Goal: Task Accomplishment & Management: Manage account settings

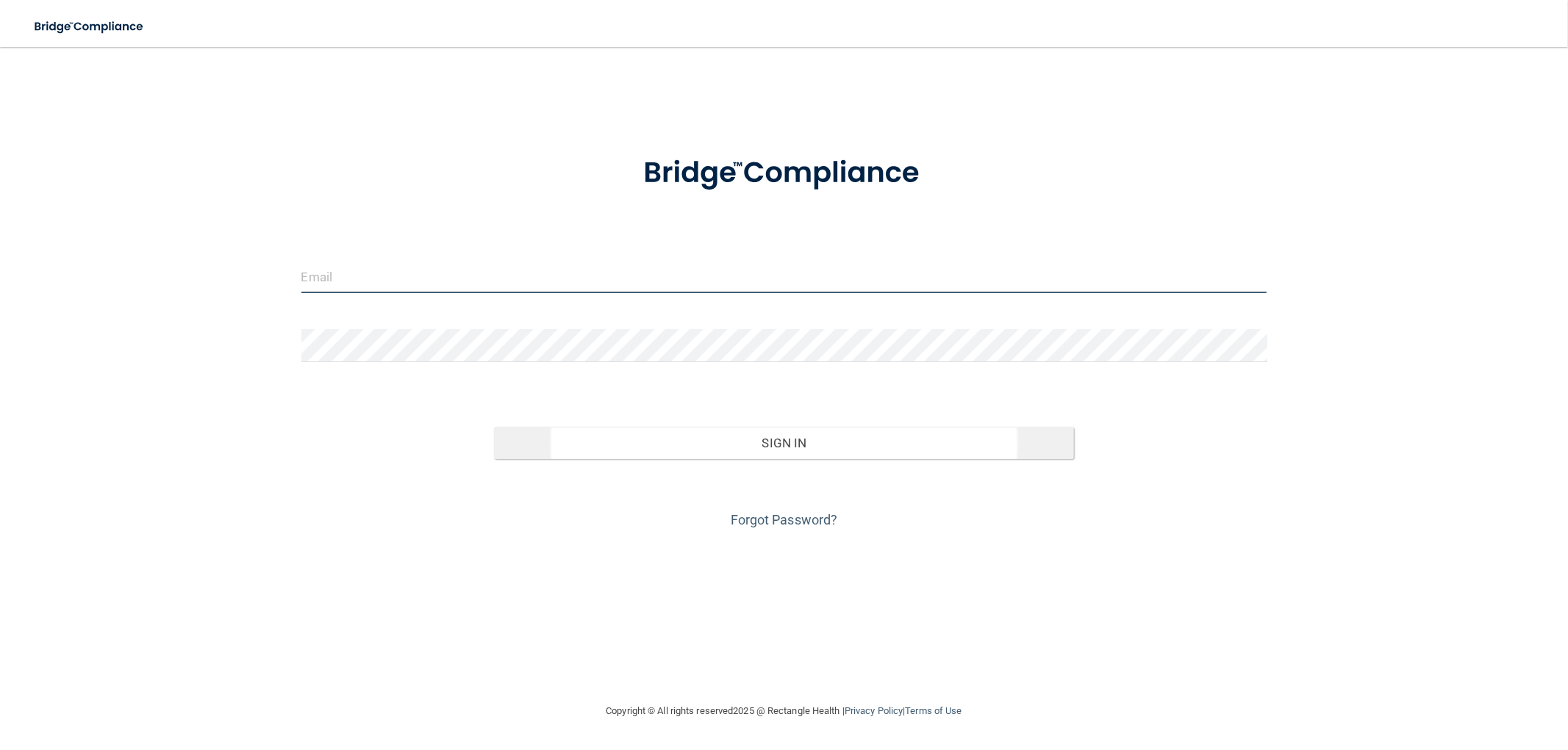
type input "[PERSON_NAME][EMAIL_ADDRESS][DOMAIN_NAME]"
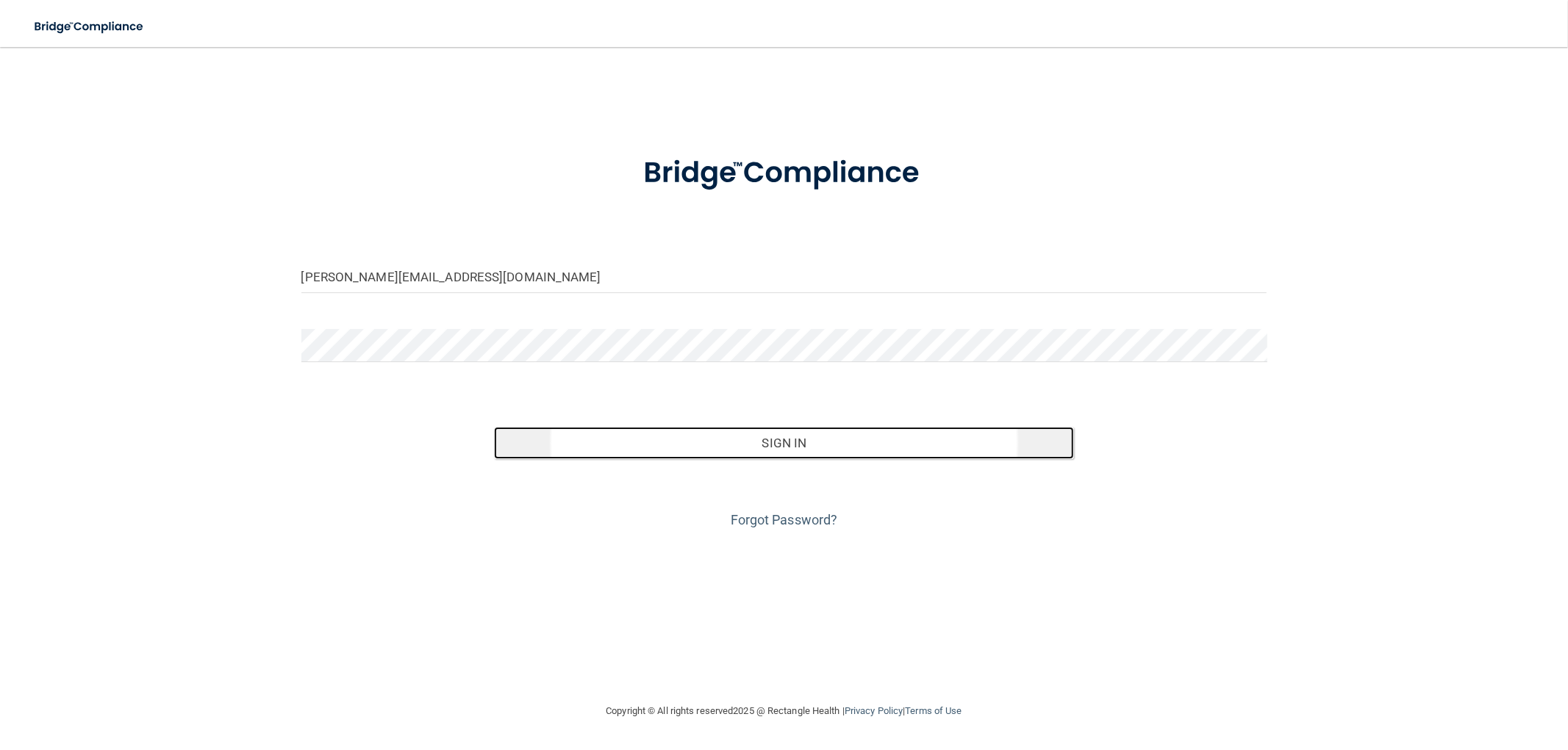
click at [585, 436] on button "Sign In" at bounding box center [784, 443] width 579 height 33
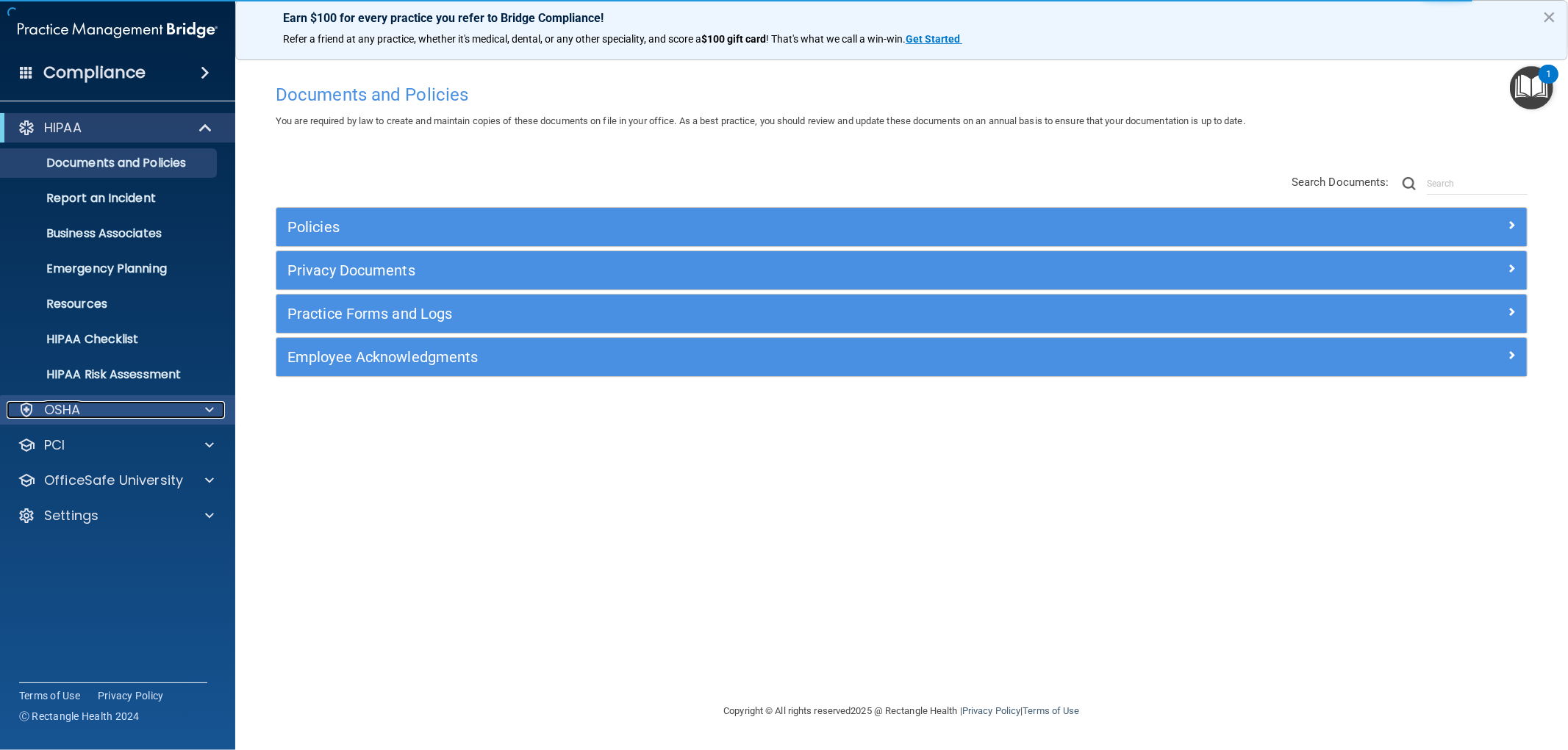
click at [109, 408] on div "OSHA" at bounding box center [98, 411] width 183 height 18
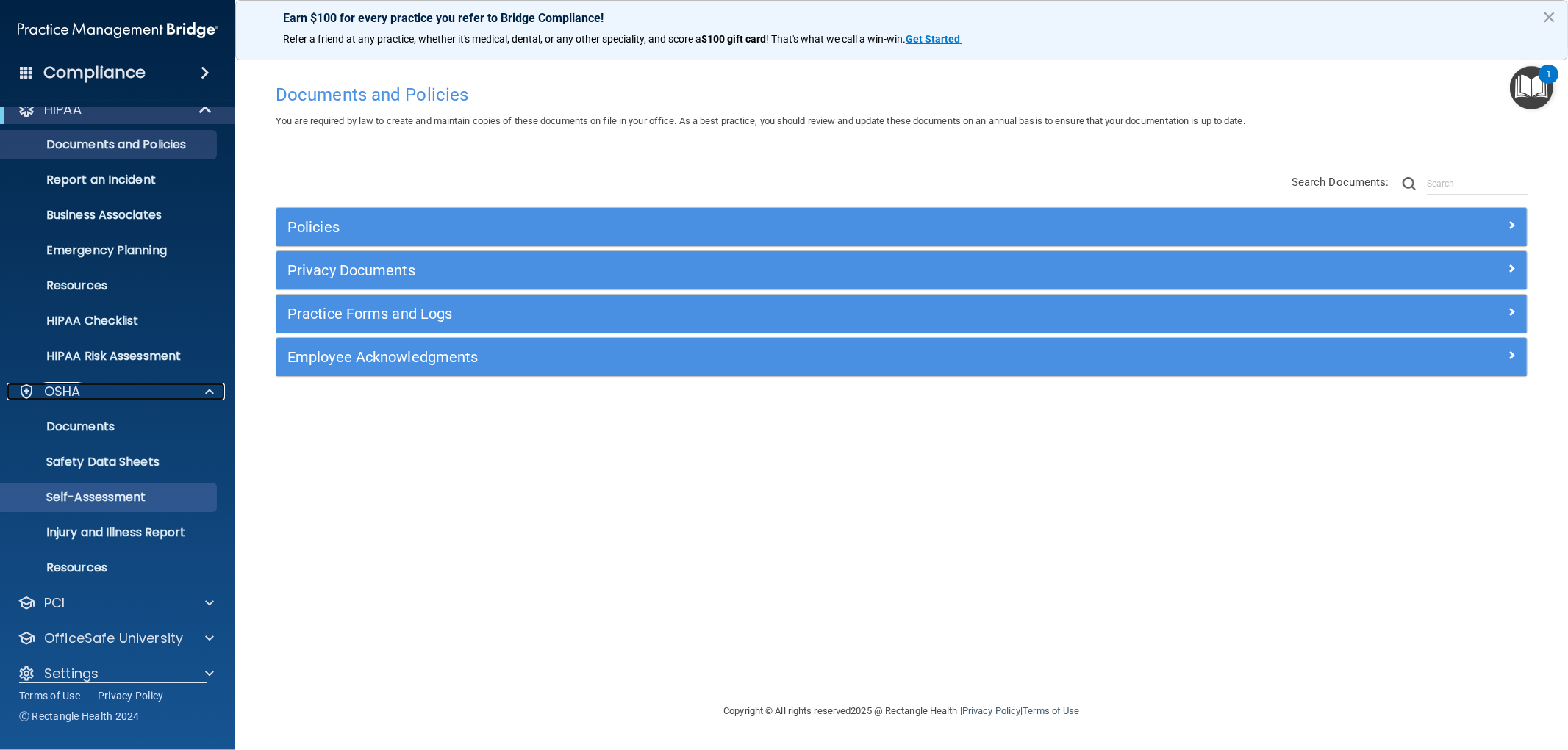
scroll to position [36, 0]
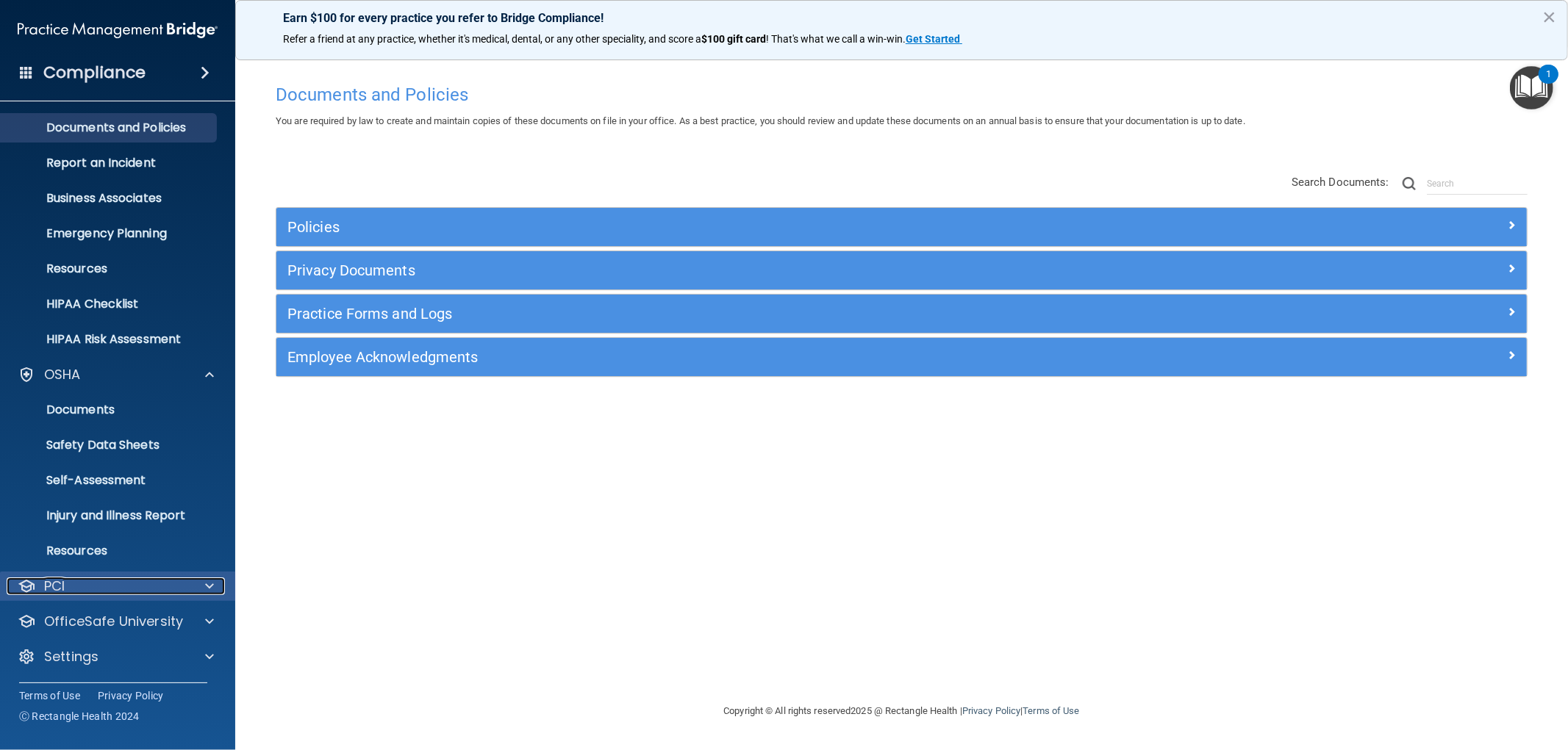
click at [102, 590] on div "PCI" at bounding box center [98, 586] width 183 height 18
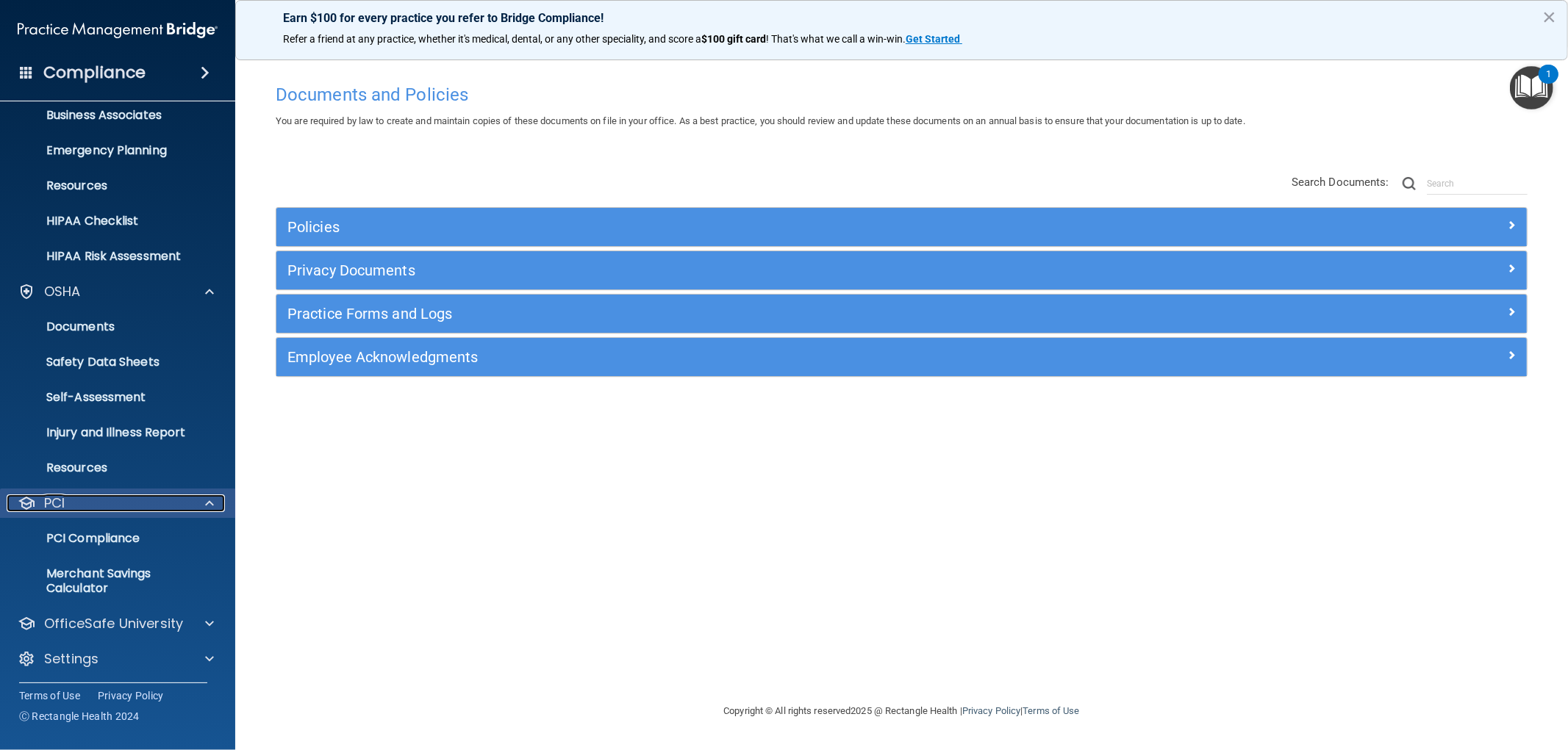
scroll to position [120, 0]
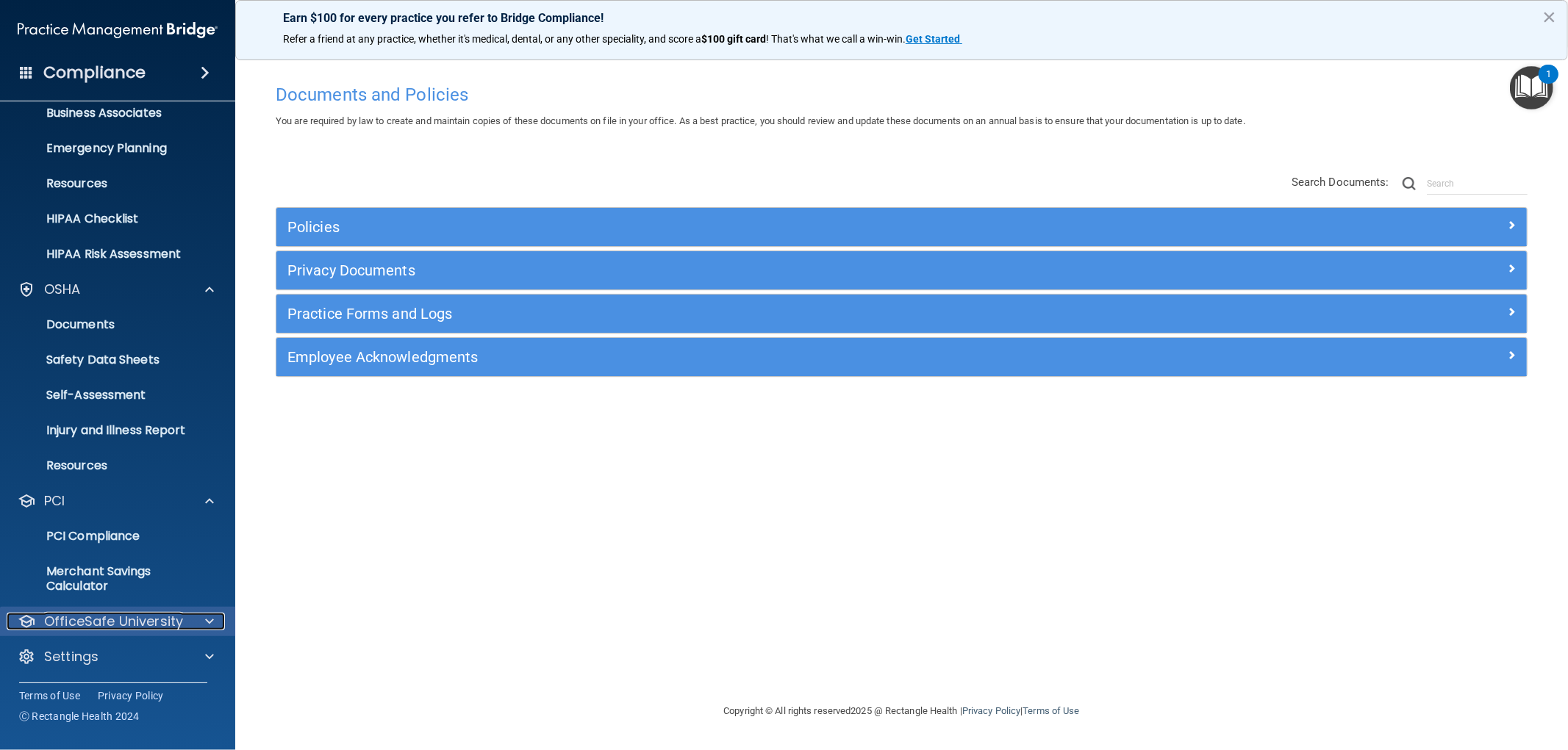
click at [115, 627] on p "OfficeSafe University" at bounding box center [113, 622] width 139 height 18
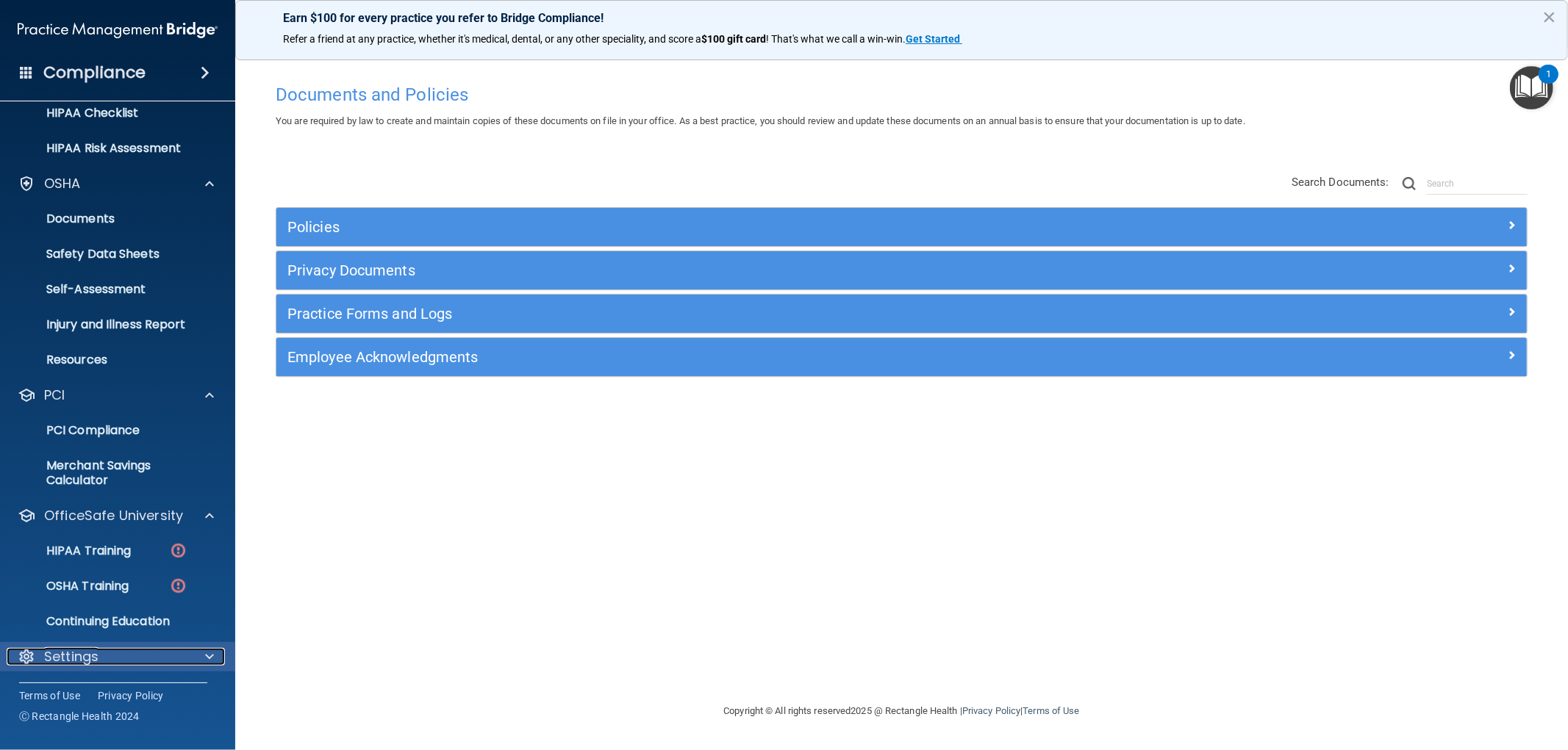
click at [108, 648] on div "Settings" at bounding box center [98, 657] width 183 height 18
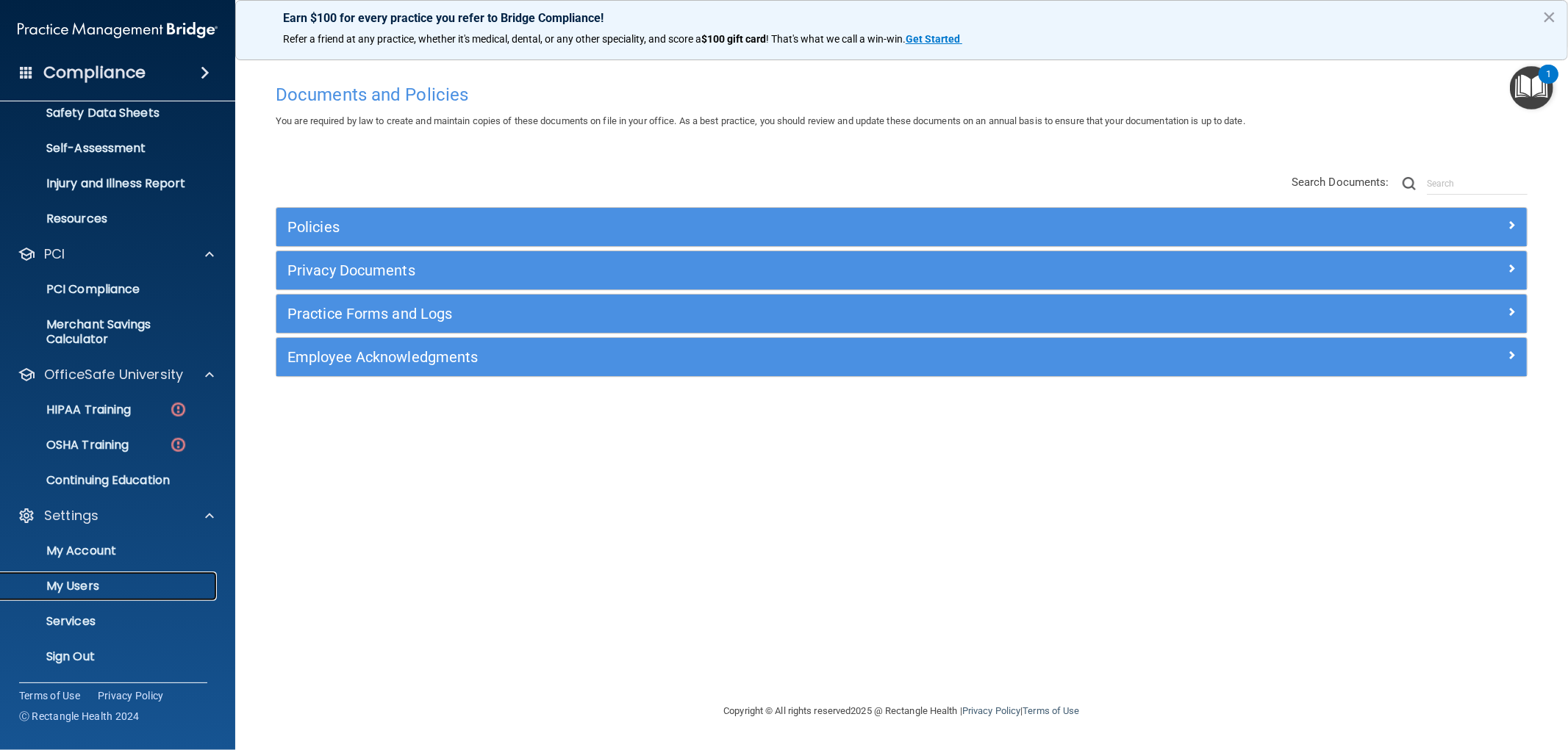
click at [104, 585] on p "My Users" at bounding box center [110, 586] width 200 height 15
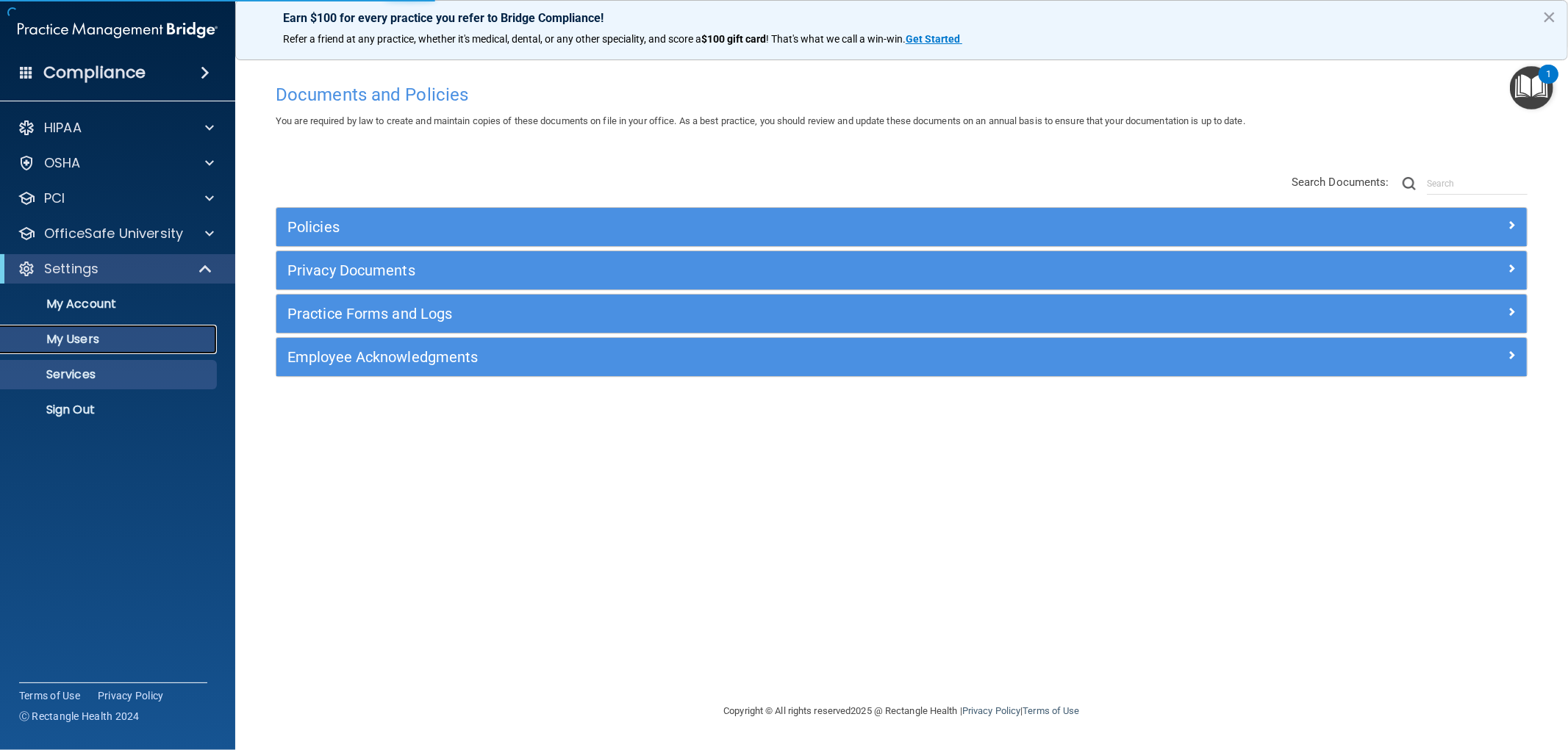
select select "20"
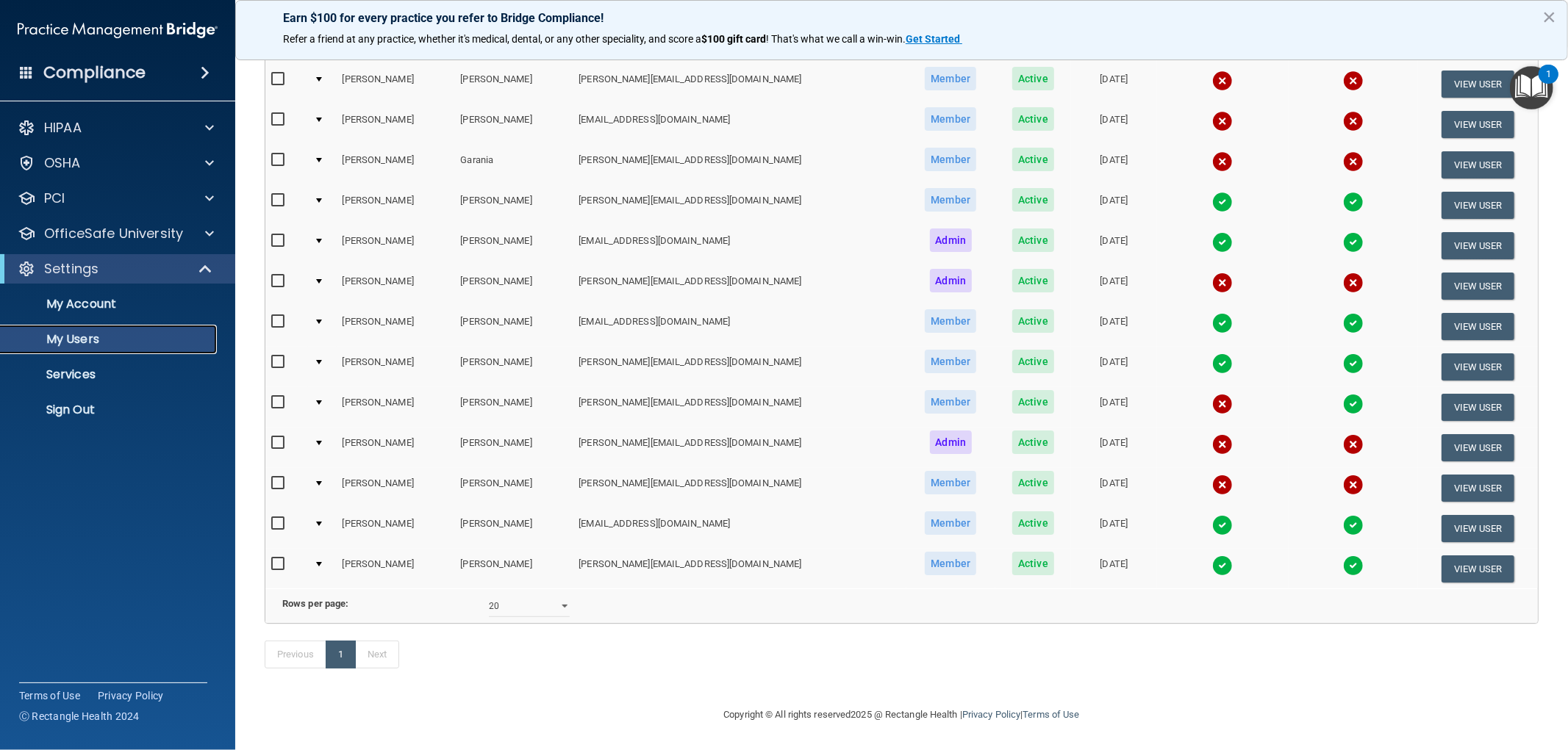
scroll to position [298, 0]
click at [1470, 475] on button "View User" at bounding box center [1478, 488] width 73 height 28
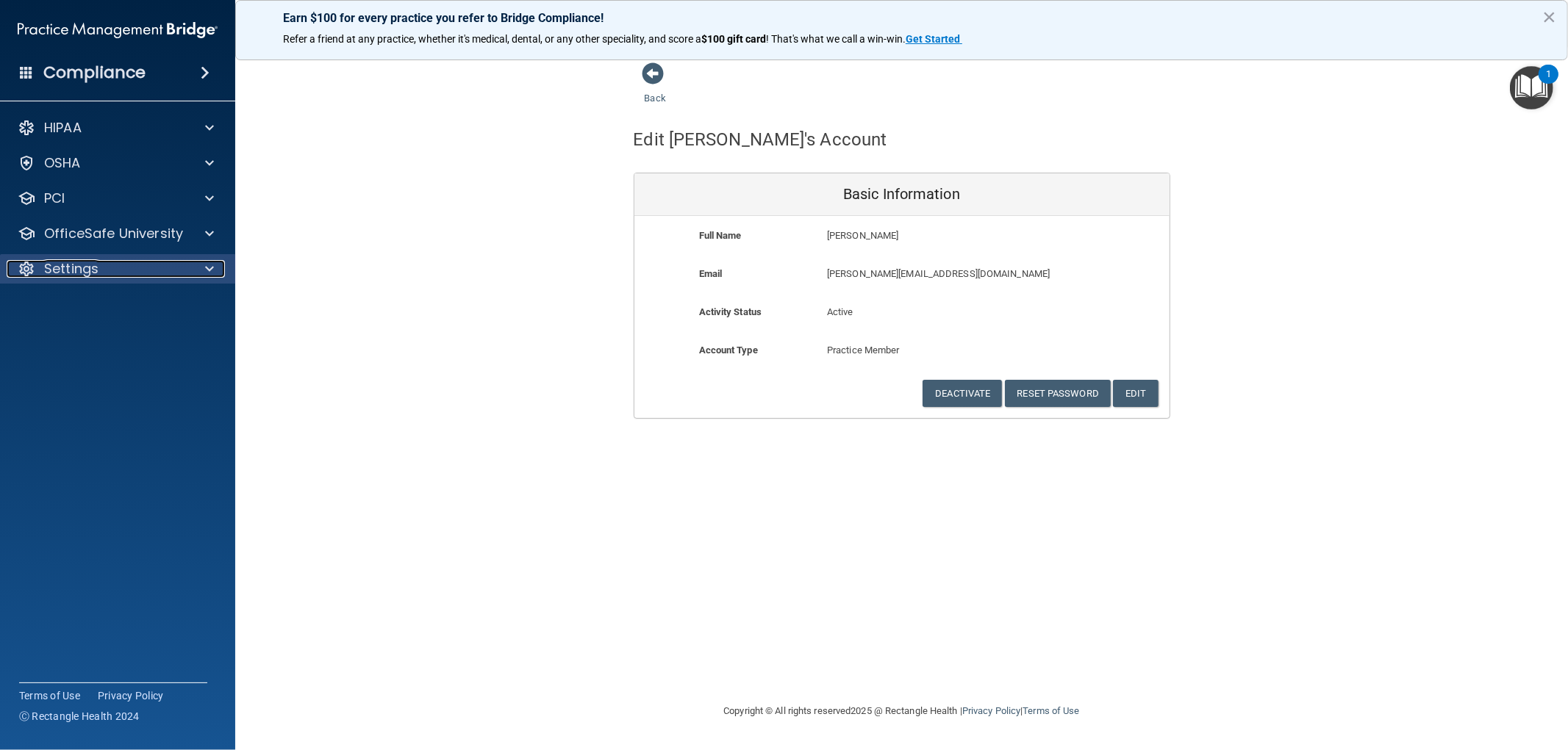
click at [151, 269] on div "Settings" at bounding box center [98, 269] width 183 height 18
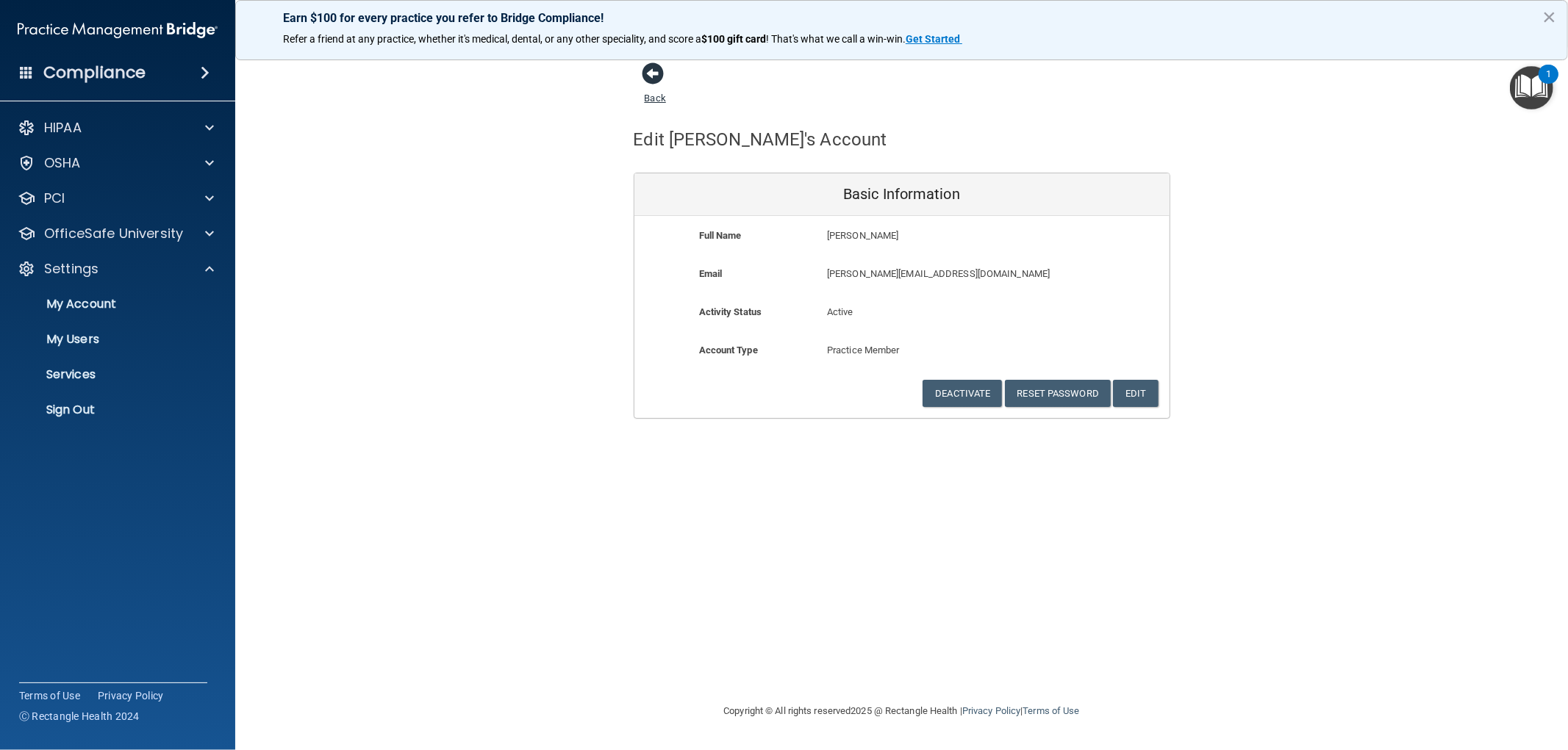
click at [655, 68] on span at bounding box center [653, 73] width 22 height 22
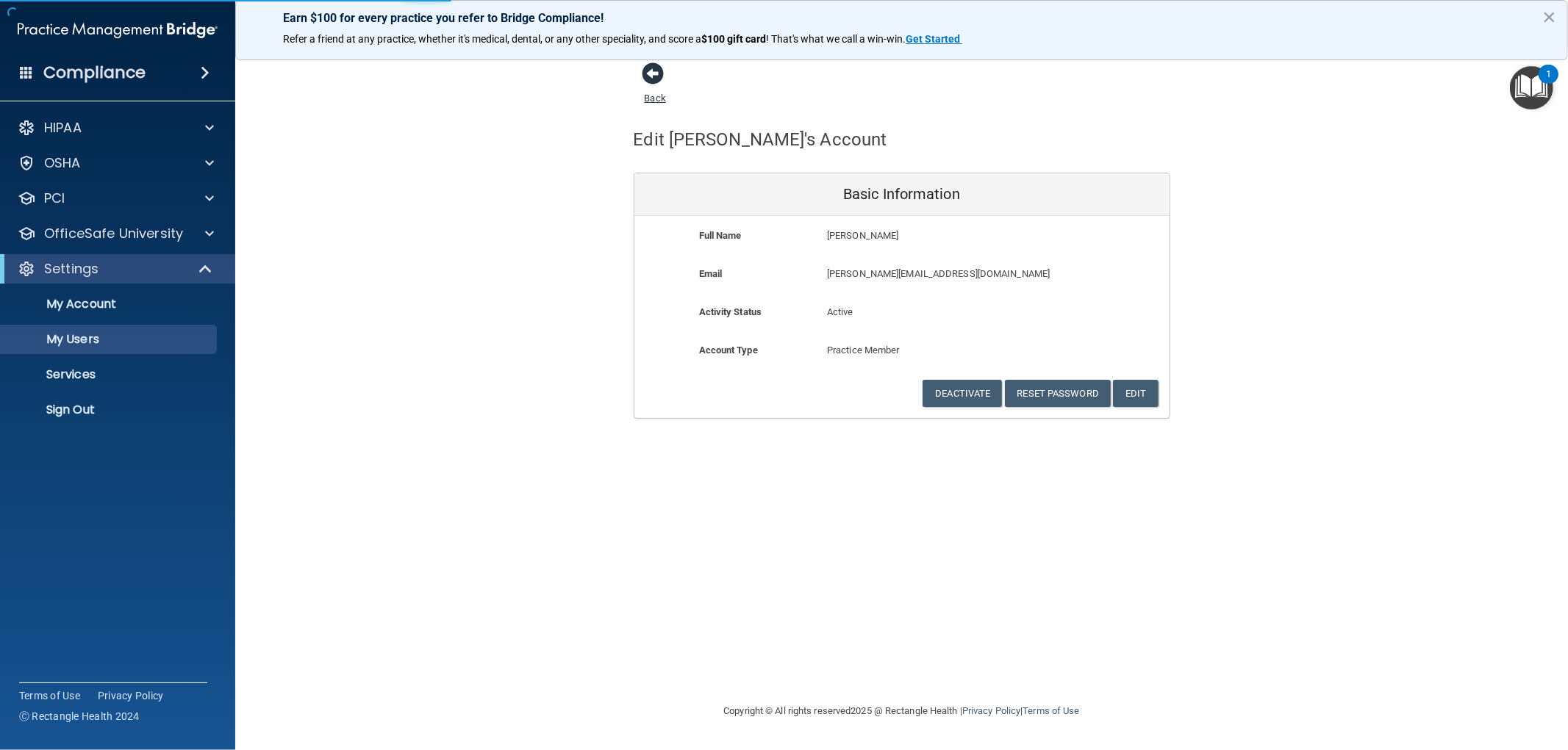
select select "20"
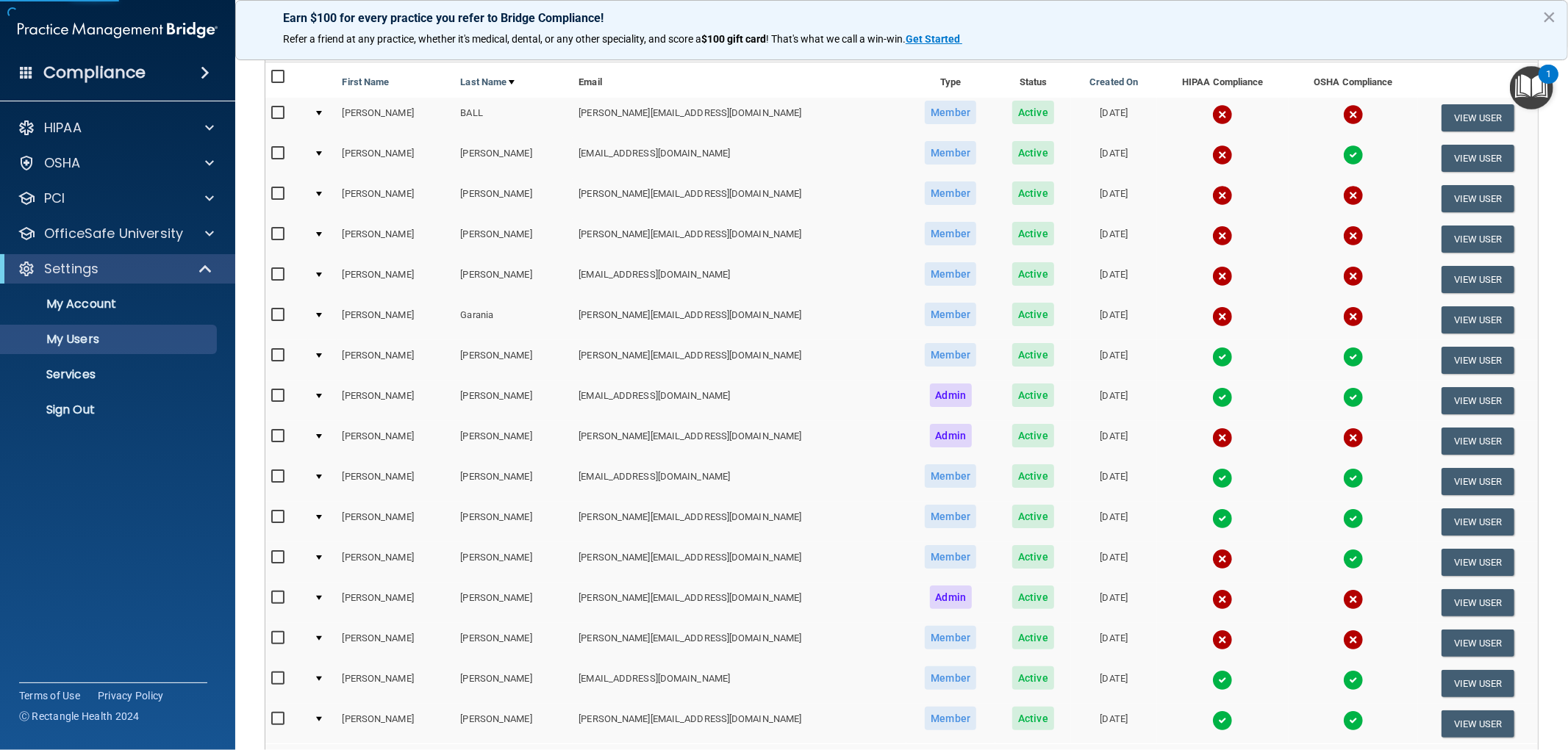
scroll to position [298, 0]
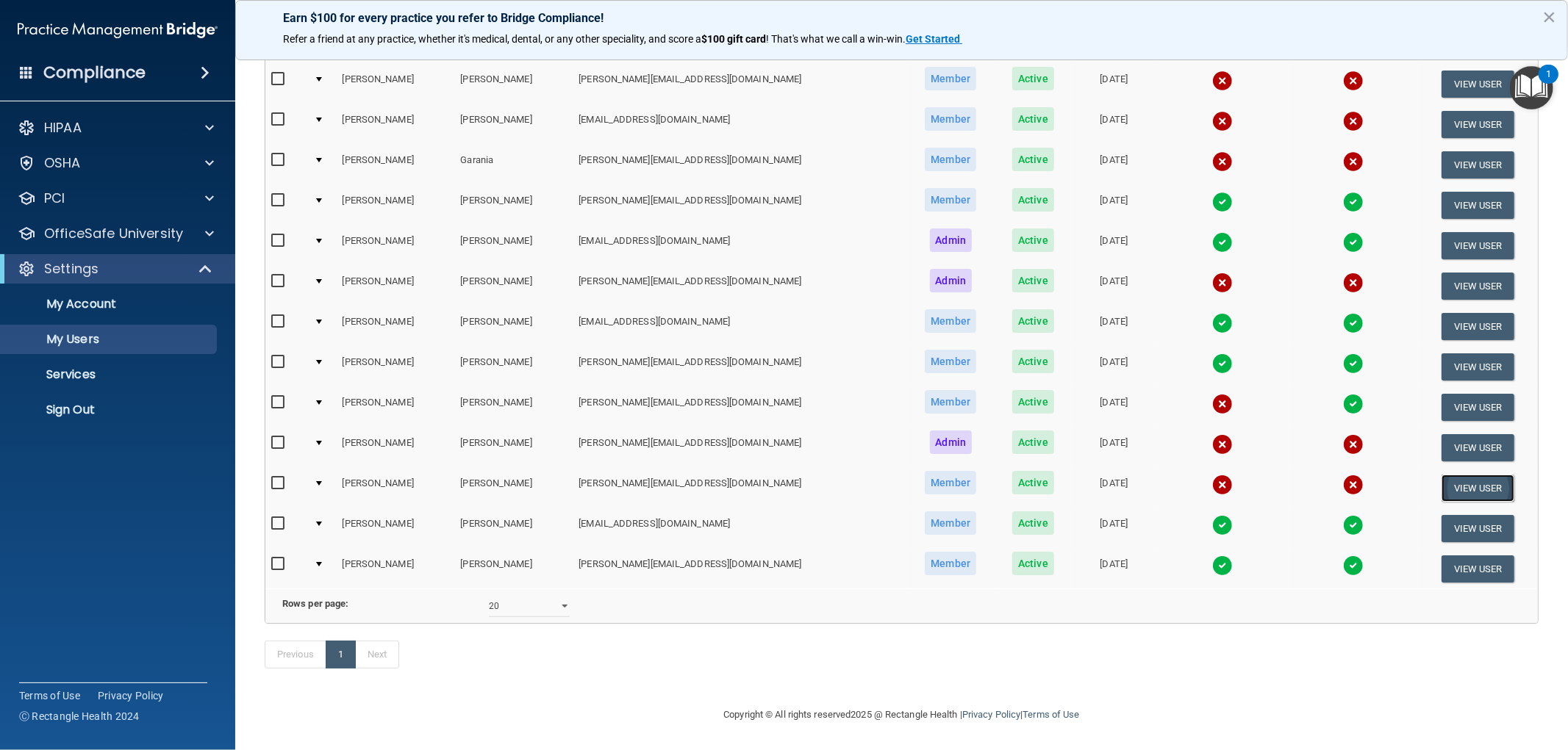
click at [1453, 475] on button "View User" at bounding box center [1478, 488] width 73 height 28
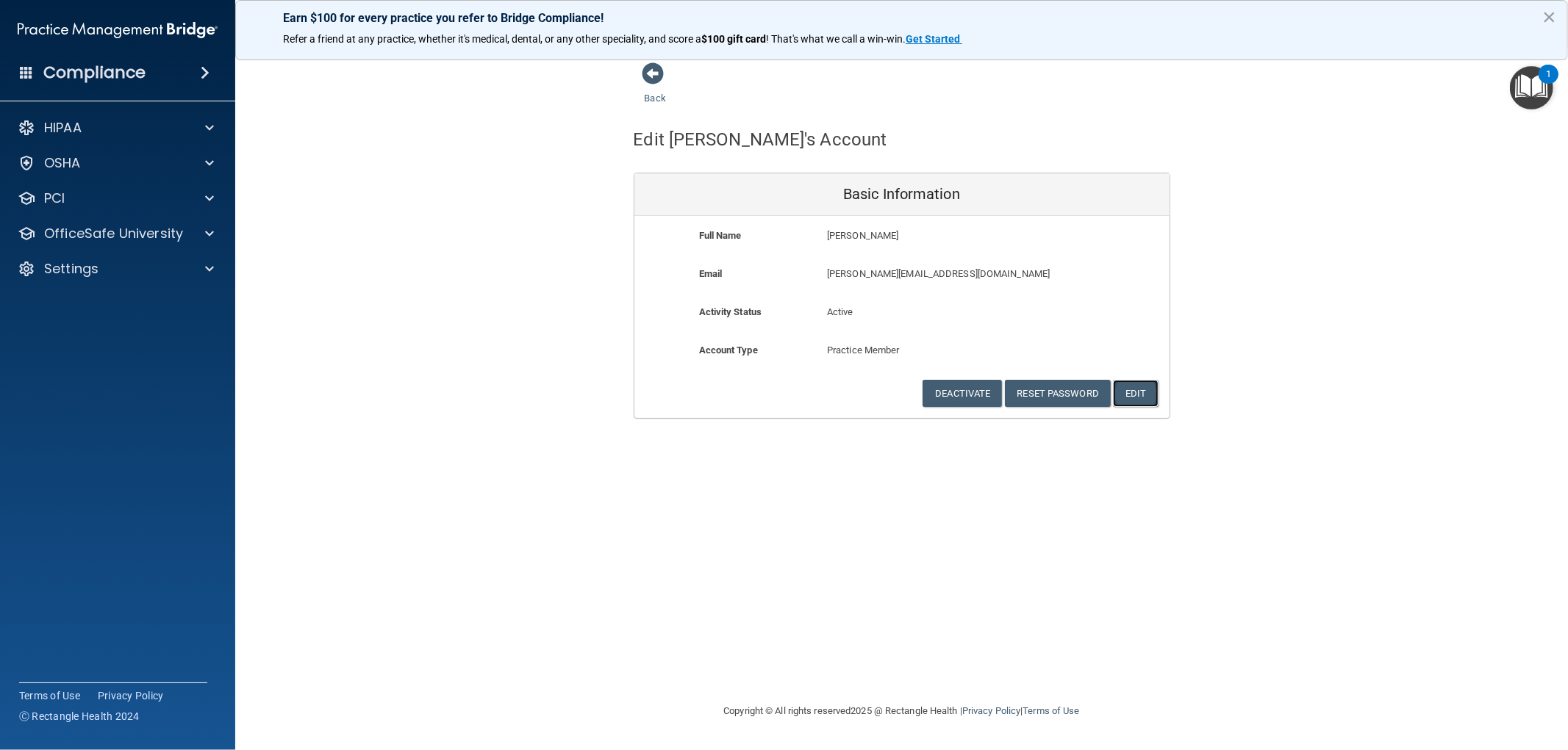
click at [1130, 382] on button "Edit" at bounding box center [1135, 394] width 44 height 28
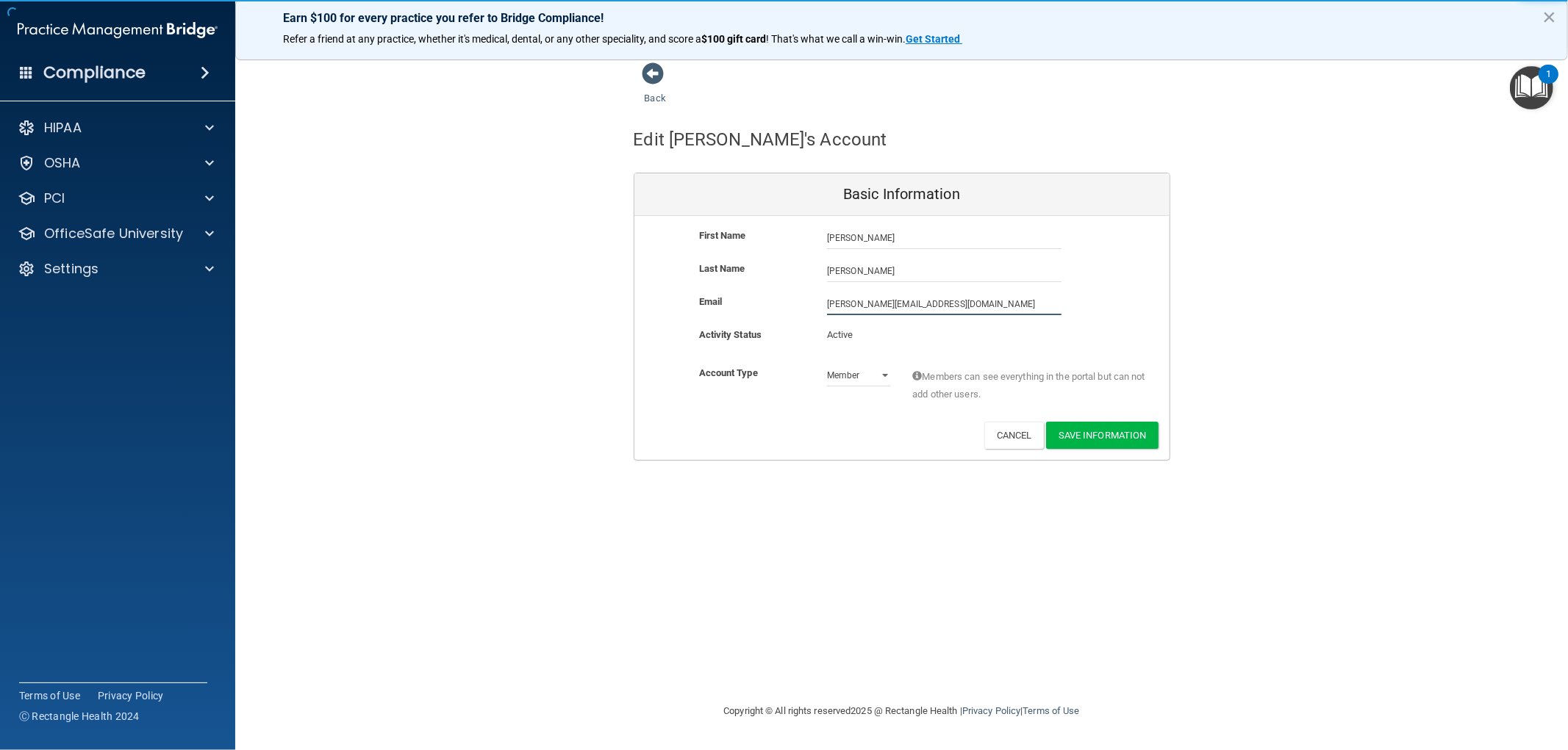
click at [955, 304] on input "[PERSON_NAME][EMAIL_ADDRESS][DOMAIN_NAME]" at bounding box center [944, 304] width 235 height 22
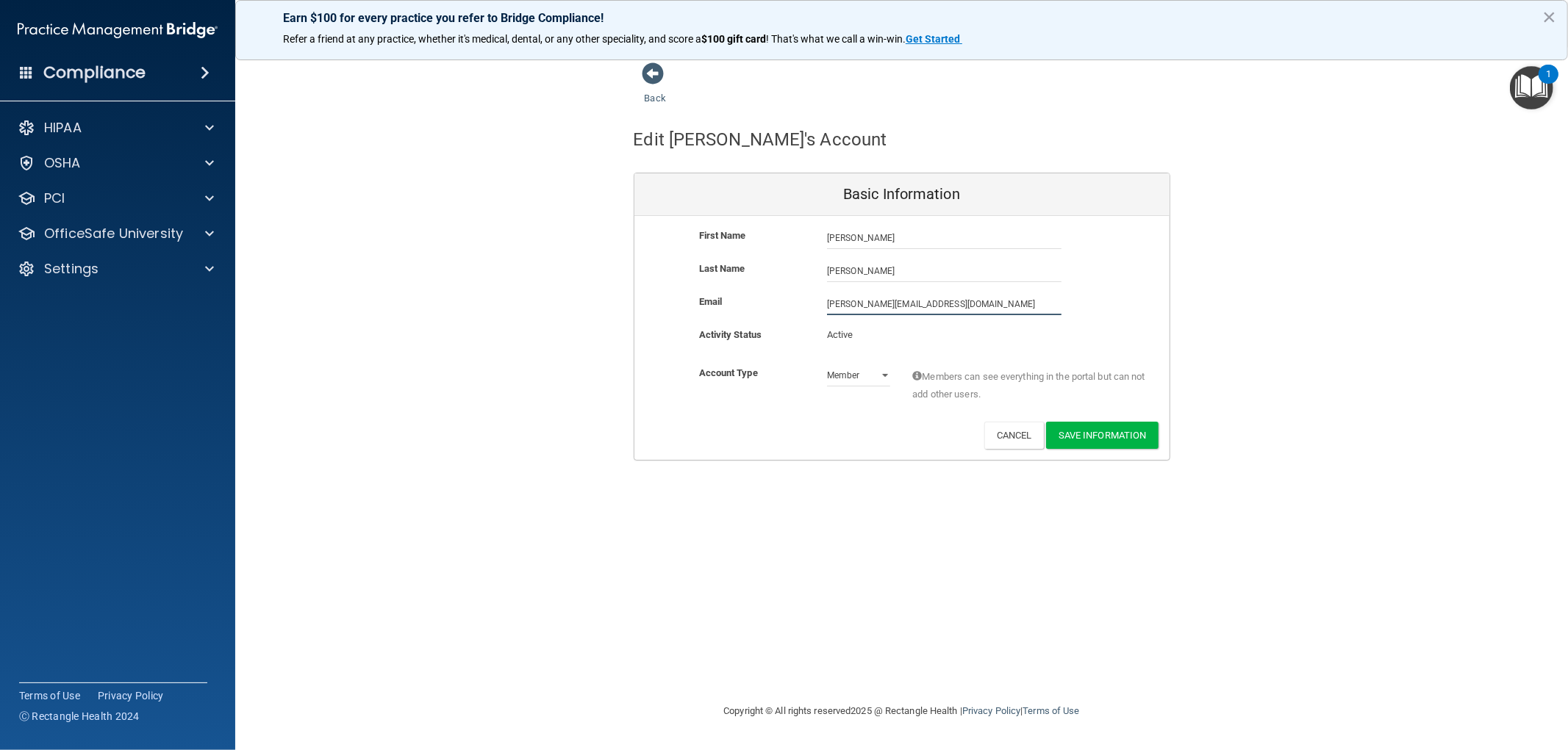
drag, startPoint x: 954, startPoint y: 303, endPoint x: 727, endPoint y: 297, distance: 227.1
click at [727, 297] on div "Email [PERSON_NAME][EMAIL_ADDRESS][DOMAIN_NAME] [PERSON_NAME][EMAIL_ADDRESS][DO…" at bounding box center [902, 304] width 535 height 22
type input "[PERSON_NAME][EMAIL_ADDRESS][DOMAIN_NAME]"
click at [1103, 414] on div "Account Type Practice Member Admin Member Financial Institution Business Associ…" at bounding box center [902, 396] width 535 height 57
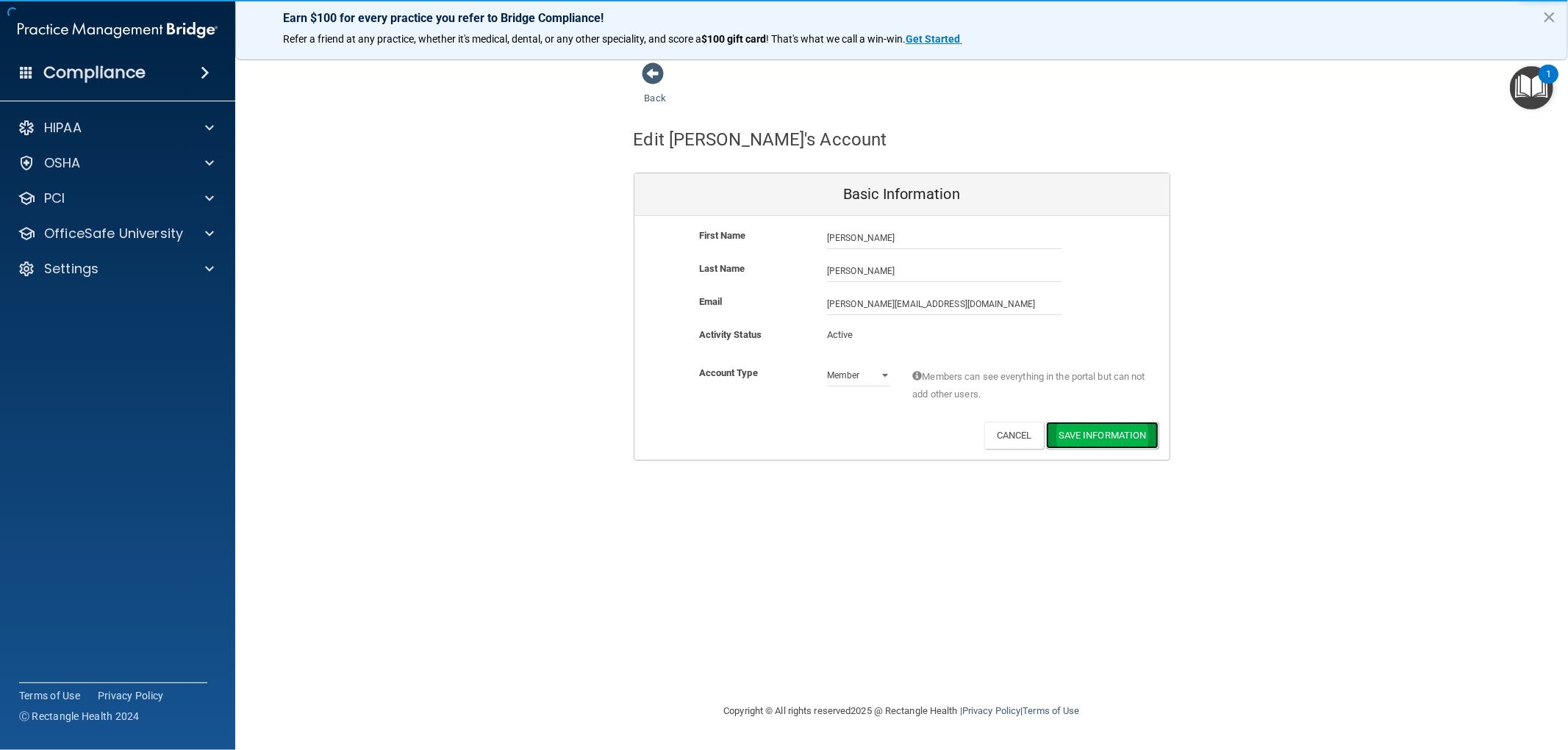
click at [1110, 433] on button "Save Information" at bounding box center [1102, 436] width 112 height 28
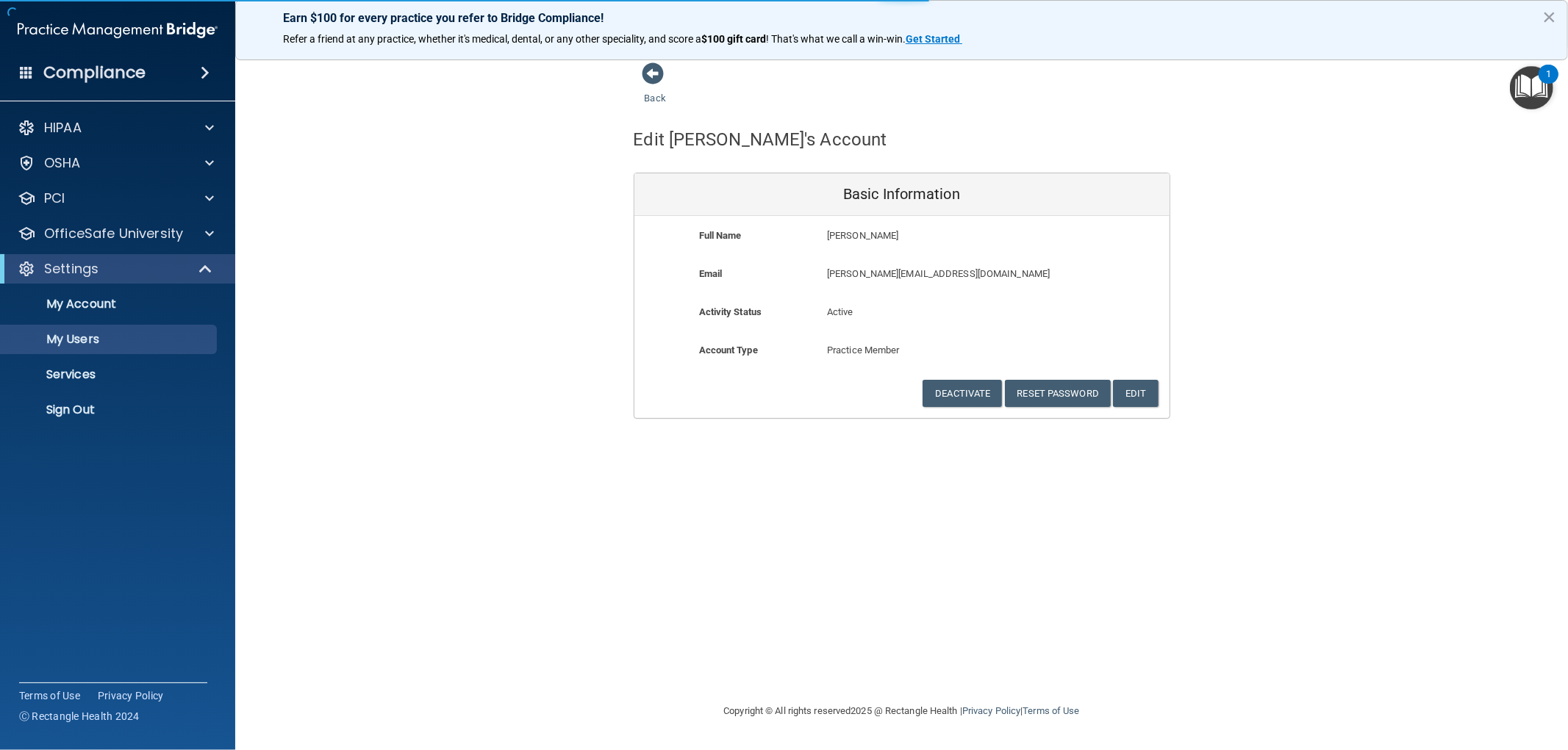
select select "20"
